Goal: Task Accomplishment & Management: Use online tool/utility

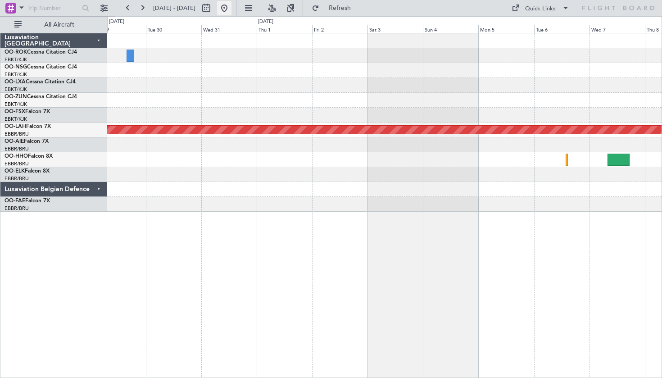
click at [232, 11] on button at bounding box center [224, 8] width 14 height 14
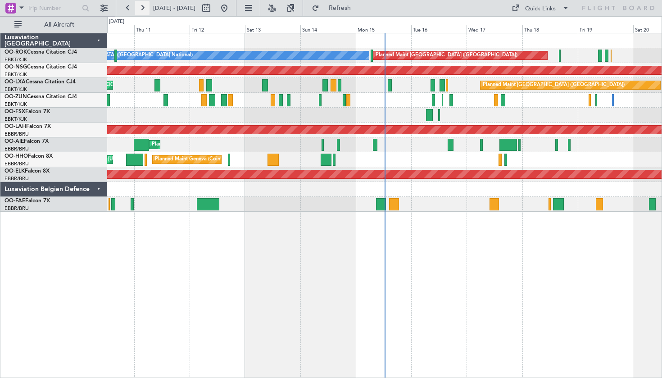
click at [141, 9] on button at bounding box center [142, 8] width 14 height 14
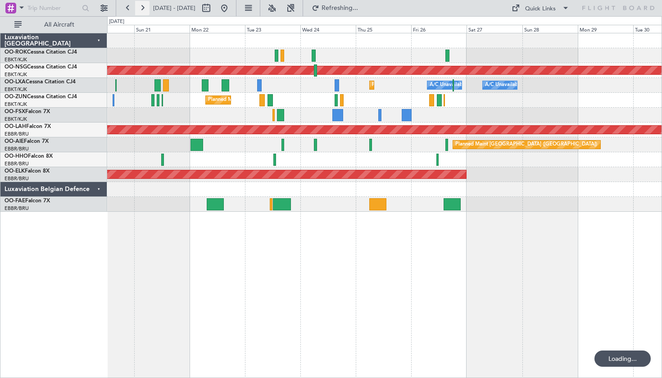
click at [141, 9] on button at bounding box center [142, 8] width 14 height 14
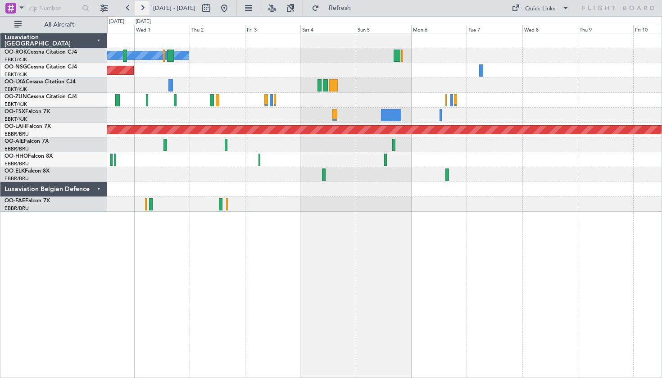
click at [141, 9] on button at bounding box center [142, 8] width 14 height 14
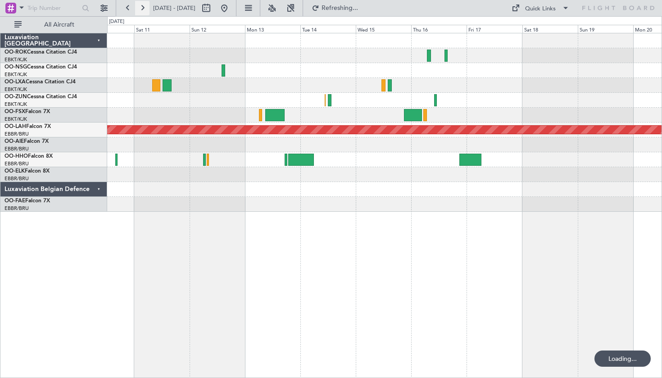
click at [141, 9] on button at bounding box center [142, 8] width 14 height 14
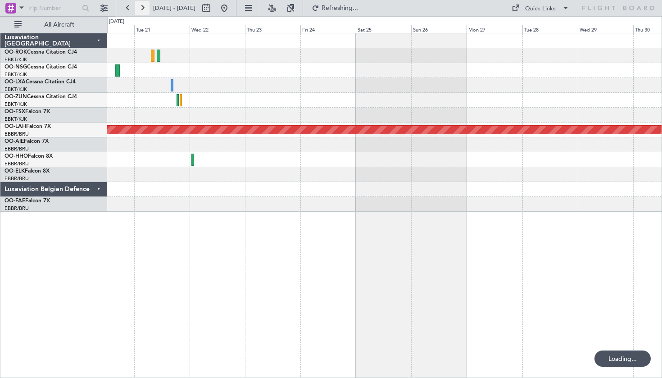
click at [141, 9] on button at bounding box center [142, 8] width 14 height 14
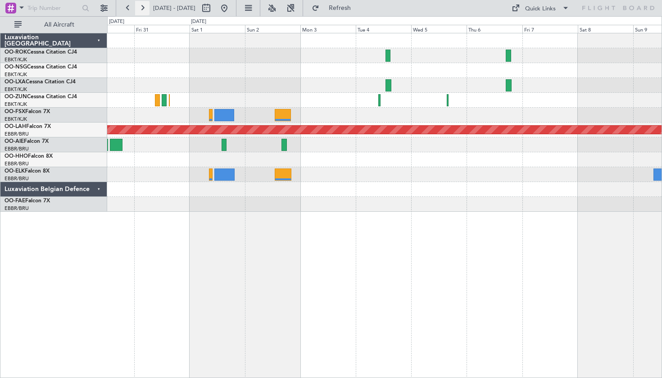
click at [141, 9] on button at bounding box center [142, 8] width 14 height 14
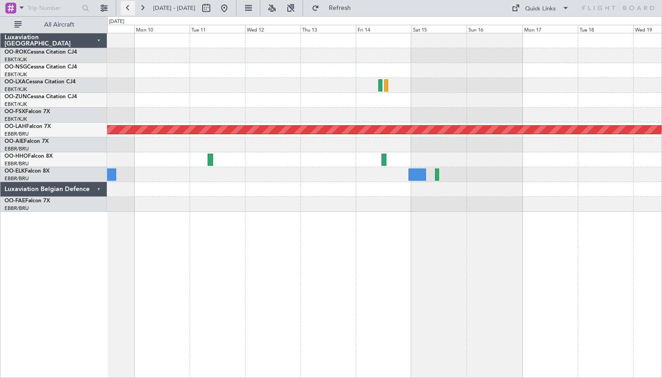
click at [133, 9] on button at bounding box center [128, 8] width 14 height 14
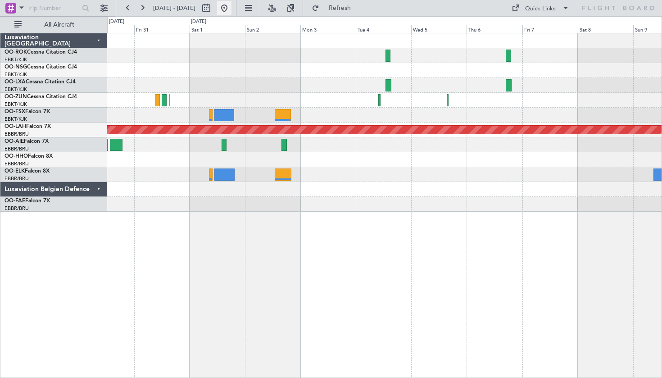
click at [232, 13] on button at bounding box center [224, 8] width 14 height 14
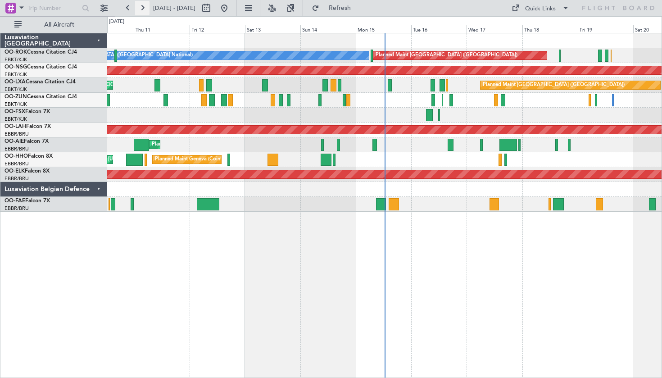
click at [140, 8] on button at bounding box center [142, 8] width 14 height 14
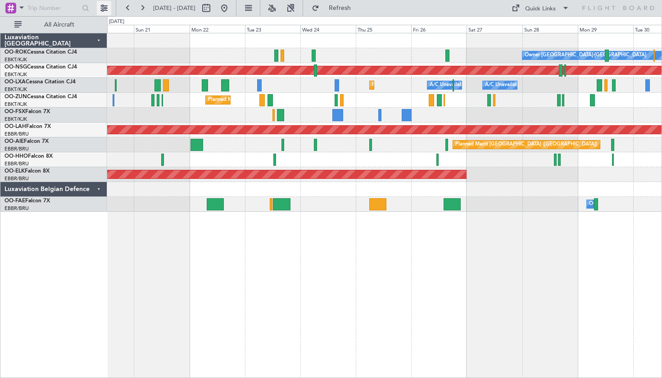
click at [107, 9] on button at bounding box center [104, 8] width 14 height 14
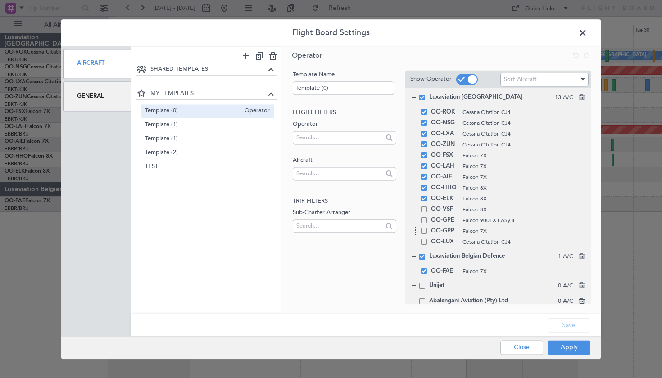
click at [432, 233] on span "OO-GPP" at bounding box center [444, 231] width 27 height 11
click at [425, 224] on div "OO-GPE Falcon 900EX EASy II" at bounding box center [498, 220] width 176 height 11
click at [425, 223] on div "OO-GPE Falcon 900EX EASy II" at bounding box center [498, 220] width 176 height 11
click at [425, 220] on span at bounding box center [424, 220] width 6 height 6
click at [428, 217] on input "checkbox" at bounding box center [428, 217] width 0 height 0
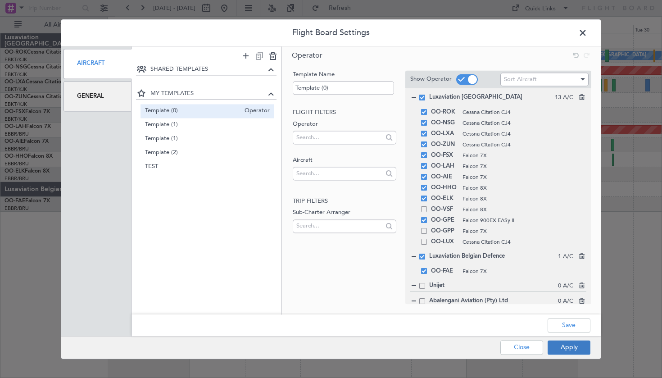
click at [576, 352] on button "Apply" at bounding box center [569, 347] width 43 height 14
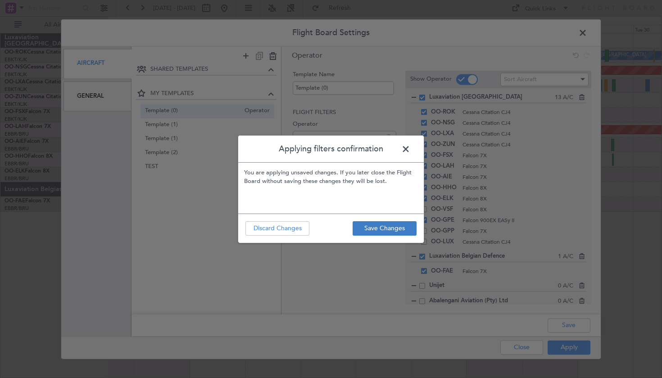
click at [371, 232] on button "Save Changes" at bounding box center [385, 228] width 64 height 14
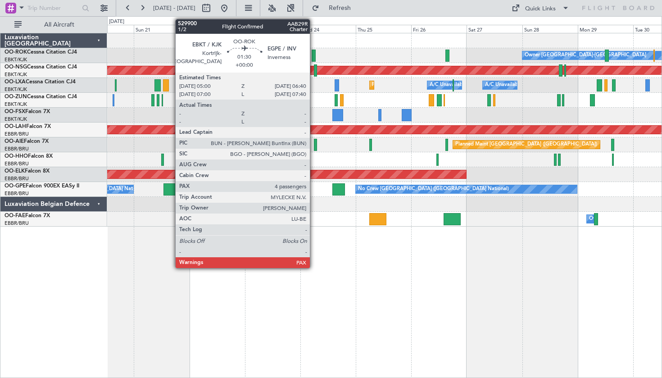
click at [314, 54] on div at bounding box center [314, 56] width 4 height 12
